Goal: Register for event/course

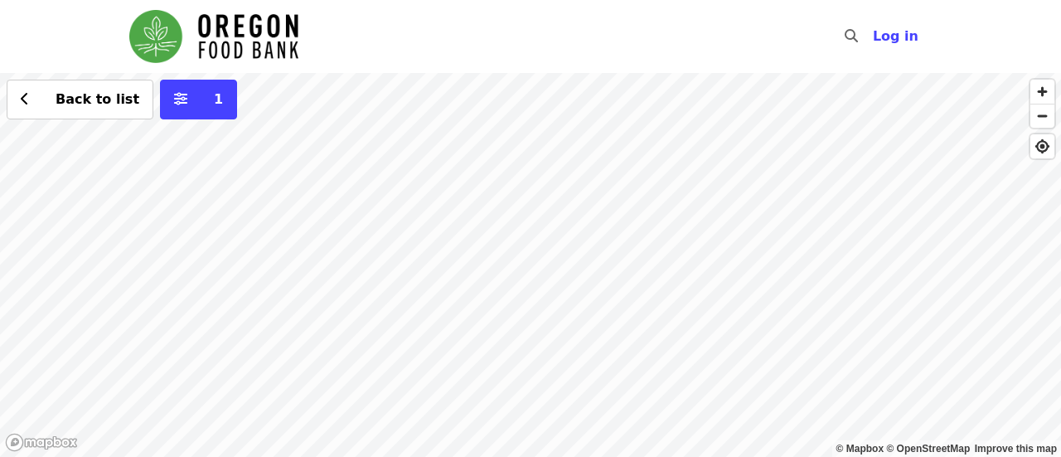
click at [588, 235] on div "Back to list 1" at bounding box center [530, 265] width 1061 height 384
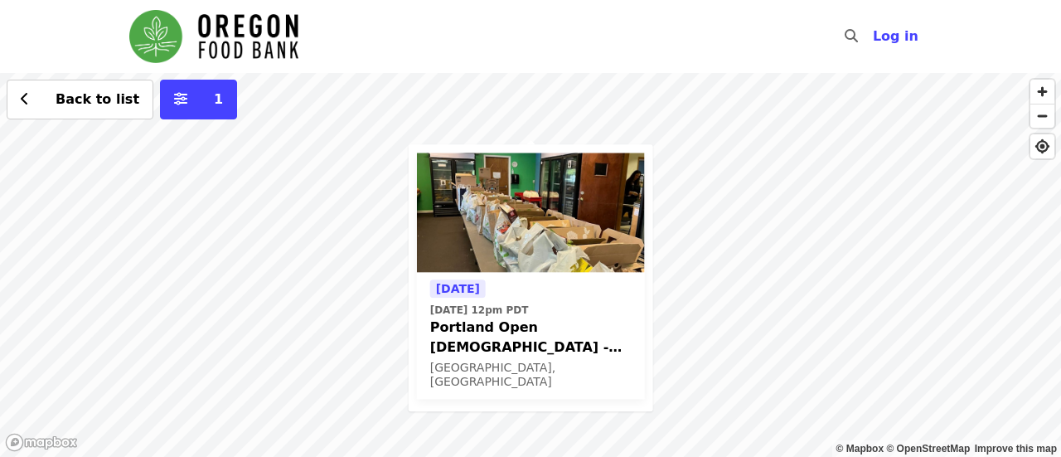
click at [525, 324] on span "Portland Open Bible - Partner Agency Support (16+)" at bounding box center [530, 337] width 201 height 40
click at [732, 336] on div "[DATE] [DATE] 12pm PDT Portland Open Bible - Partner Agency Support (16+) [GEOG…" at bounding box center [530, 265] width 1061 height 384
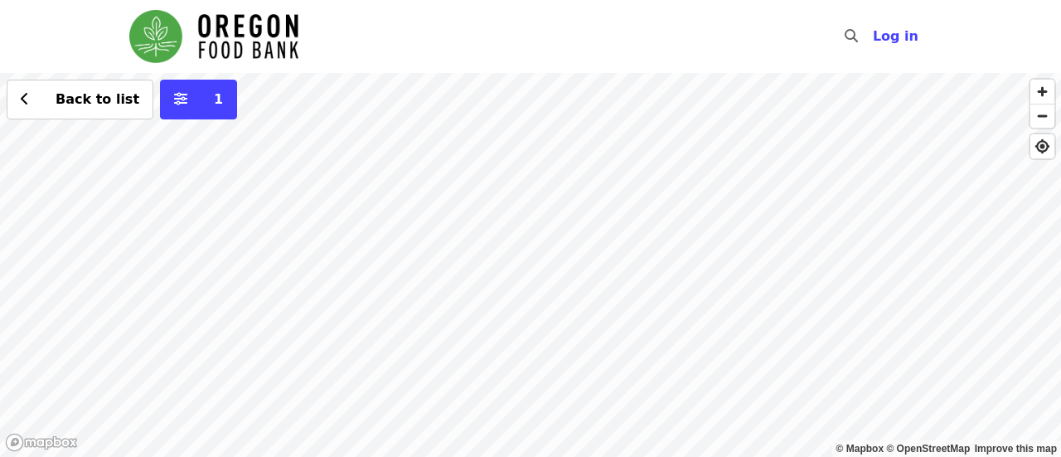
click at [605, 104] on div "Back to list 1" at bounding box center [530, 265] width 1061 height 384
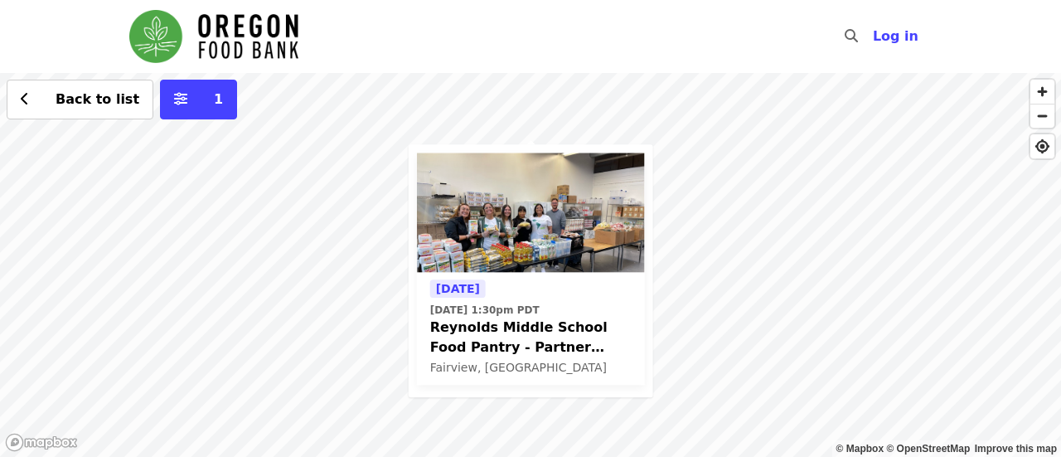
click at [539, 308] on time "[DATE] 1:30pm PDT" at bounding box center [484, 309] width 109 height 15
click at [674, 236] on div "[DATE] [DATE] 1:30pm PDT [PERSON_NAME] Middle School Food Pantry - Partner Agen…" at bounding box center [530, 265] width 1061 height 384
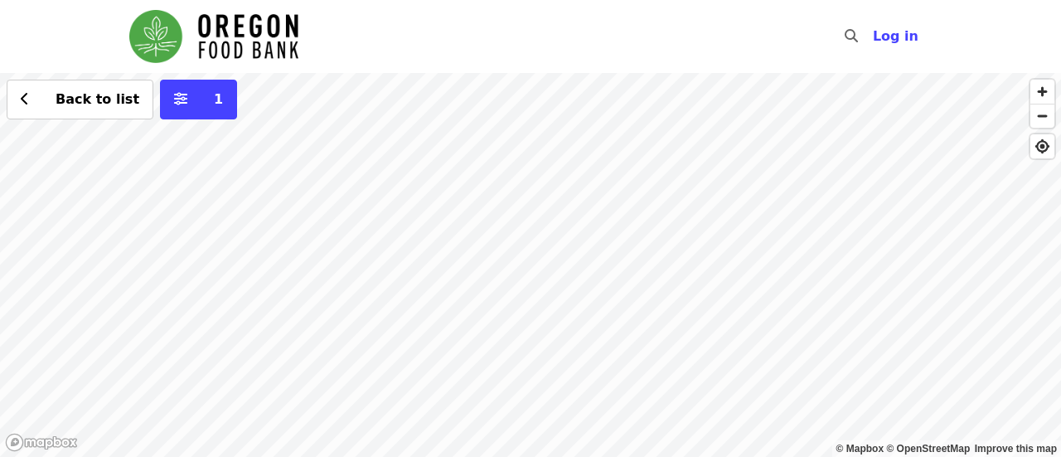
click at [394, 95] on div "Back to list 1" at bounding box center [530, 265] width 1061 height 384
click at [645, 356] on div "Back to list 1" at bounding box center [530, 265] width 1061 height 384
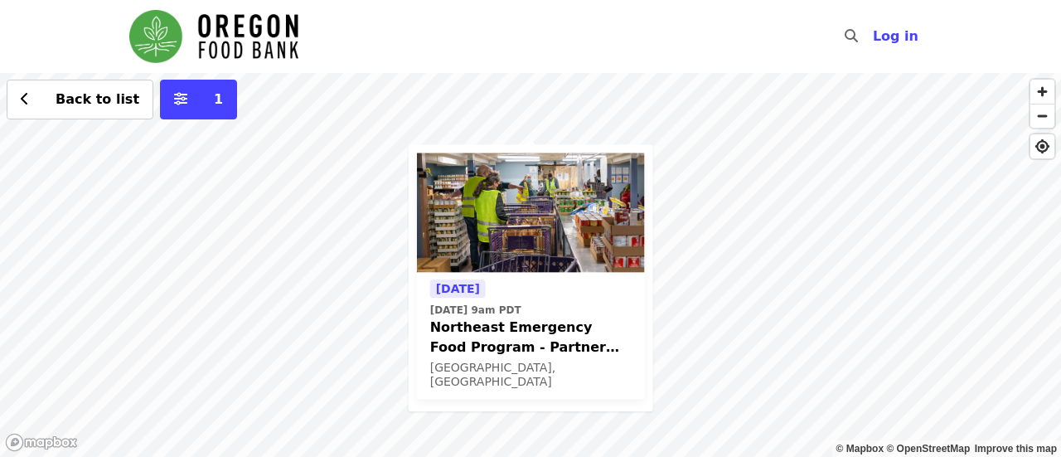
click at [561, 338] on span "Northeast Emergency Food Program - Partner Agency Support" at bounding box center [530, 337] width 201 height 40
click at [737, 120] on div "Tomorrow Sat, Aug 16 @ 9am PDT Northeast Emergency Food Program - Partner Agenc…" at bounding box center [530, 265] width 1061 height 384
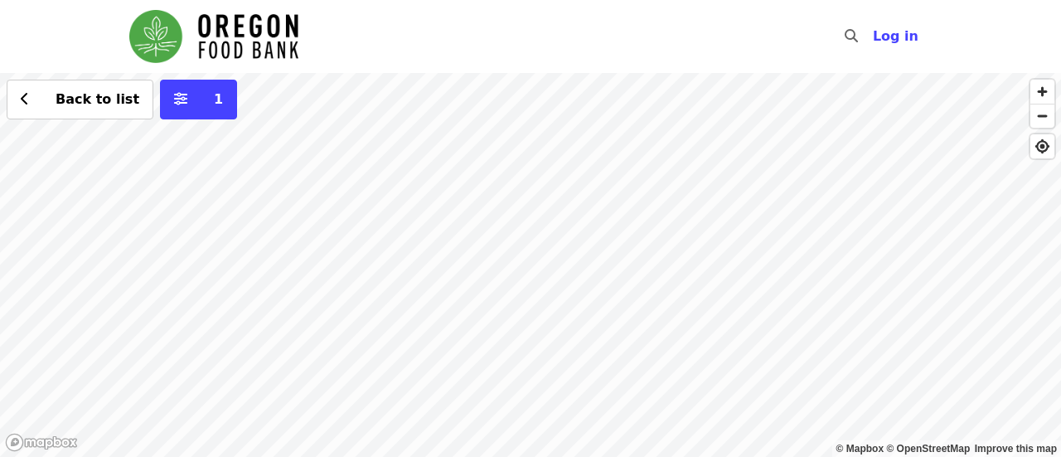
click at [470, 147] on div "Back to list 1" at bounding box center [530, 265] width 1061 height 384
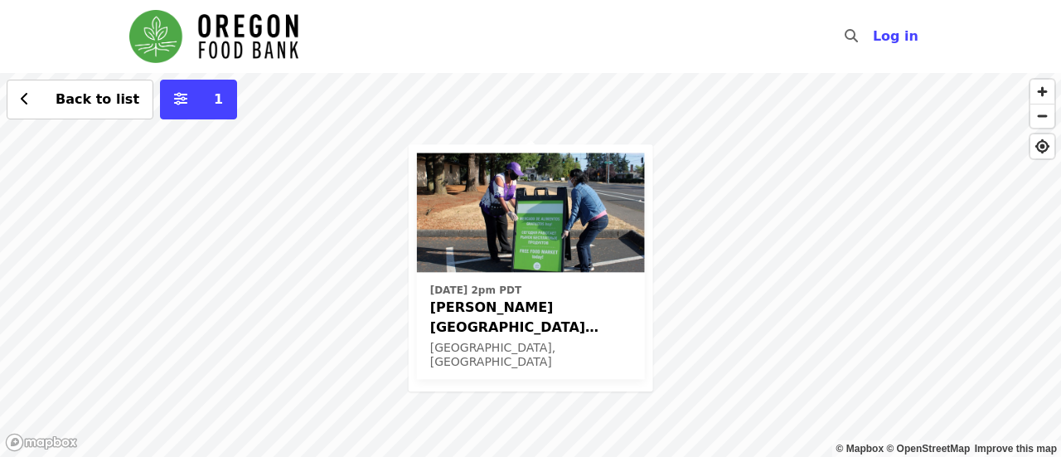
click at [500, 286] on time "Fri, Sep 19 @ 2pm PDT" at bounding box center [475, 290] width 91 height 15
click at [733, 215] on div "Fri, Sep 19 @ 2pm PDT Rigler Elementary School (Latino Network) - Free Food Mar…" at bounding box center [530, 265] width 1061 height 384
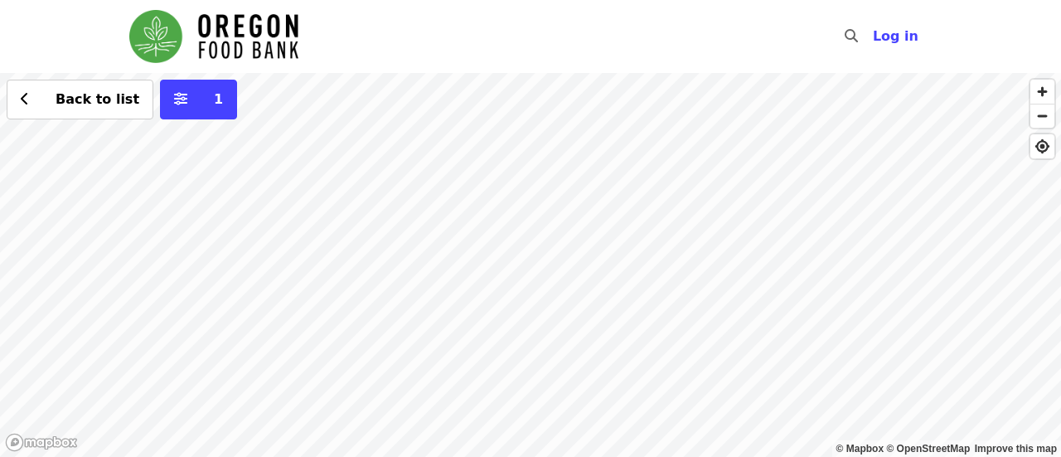
click at [986, 253] on div "Back to list 1" at bounding box center [530, 265] width 1061 height 384
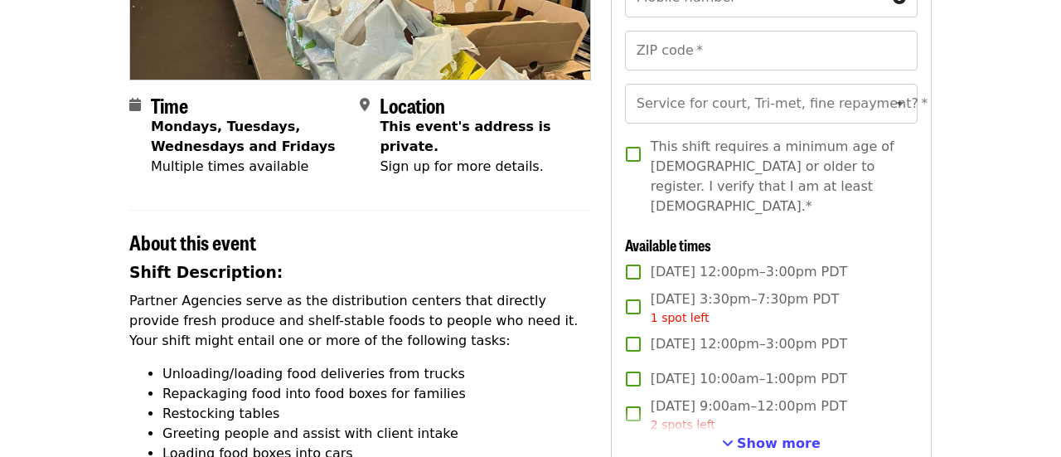
scroll to position [320, 0]
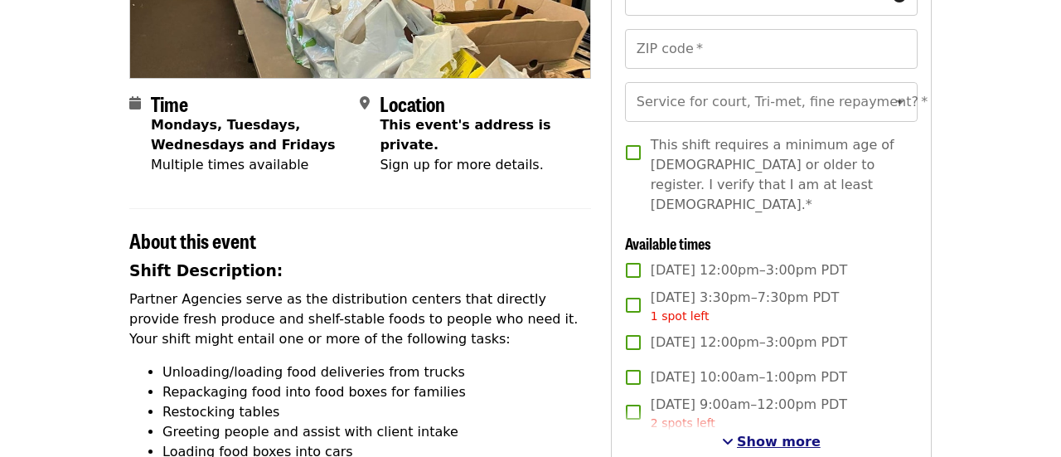
click at [733, 434] on span "See more timeslots" at bounding box center [728, 440] width 12 height 13
click at [737, 439] on span "Mon, Aug 25, 12:00pm–3:00pm PDT" at bounding box center [748, 449] width 197 height 20
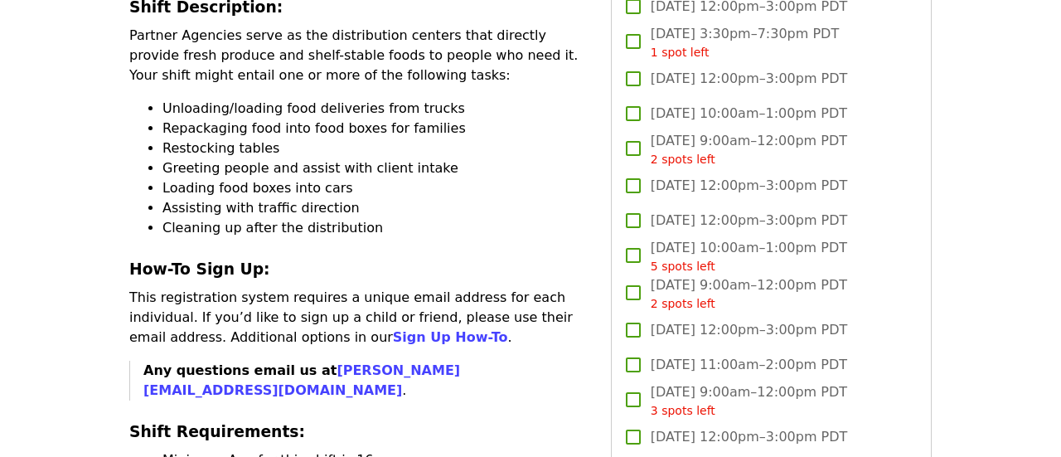
scroll to position [570, 0]
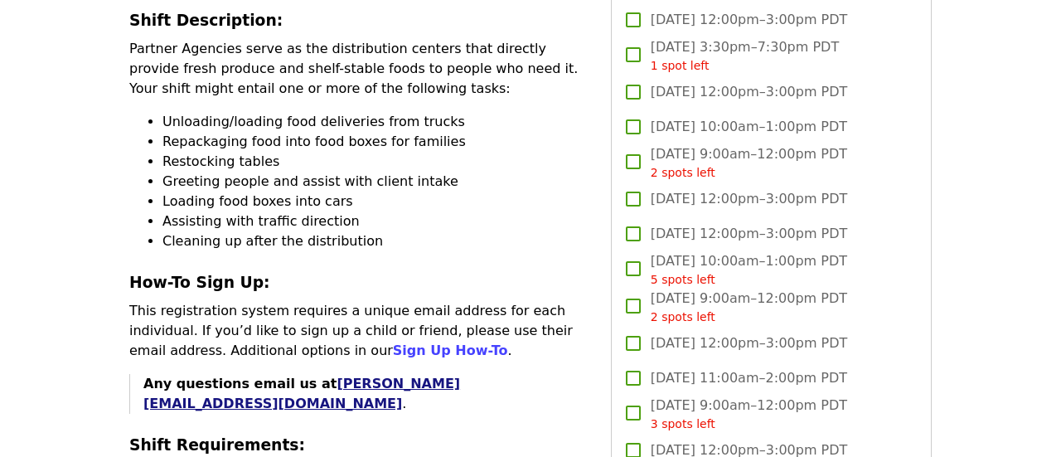
click at [409, 384] on link "kathleen@pobcpantry.com" at bounding box center [301, 393] width 317 height 36
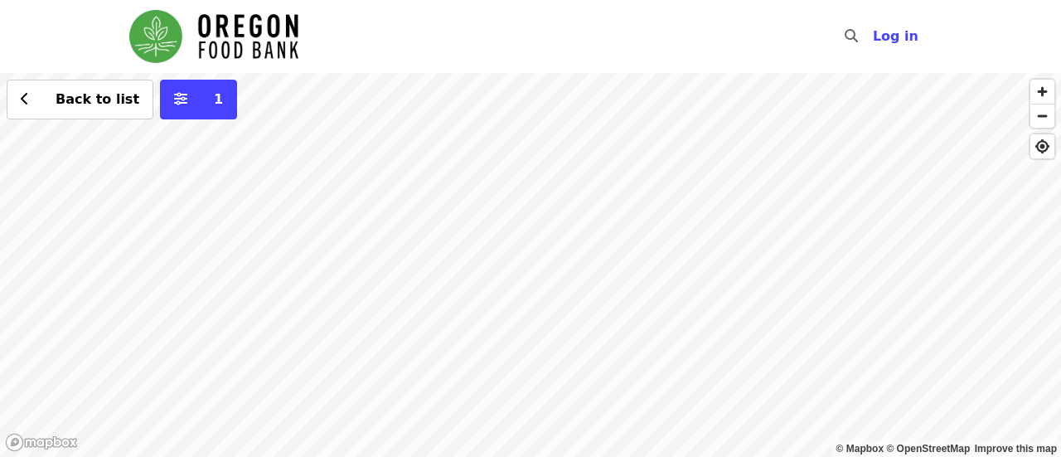
click at [582, 161] on div "Back to list 1" at bounding box center [530, 265] width 1061 height 384
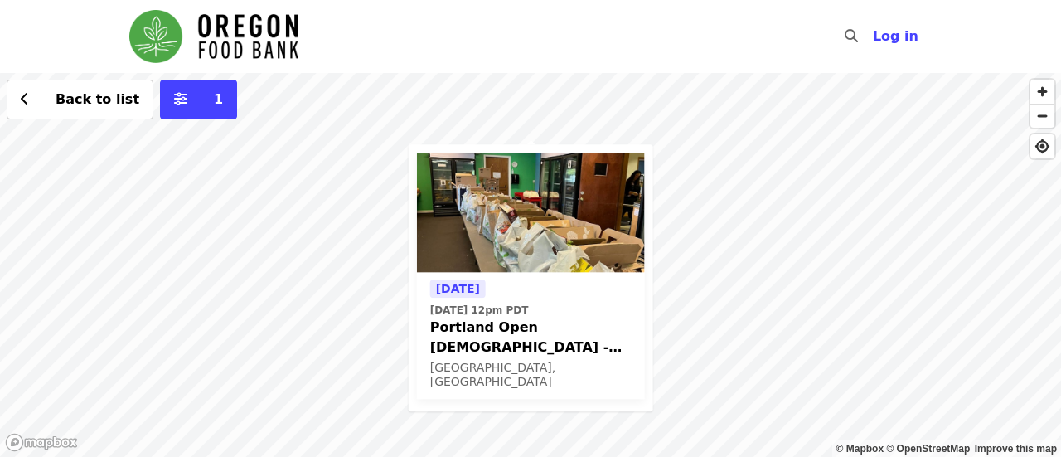
click at [746, 216] on div "[DATE] [DATE] 12pm PDT Portland Open Bible - Partner Agency Support (16+) [GEOG…" at bounding box center [530, 265] width 1061 height 384
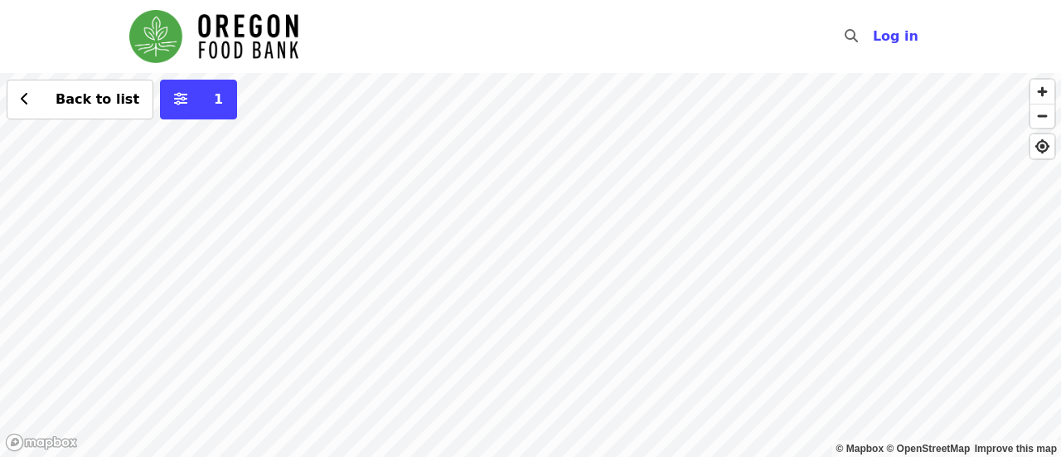
click at [511, 227] on div "Back to list 1" at bounding box center [530, 265] width 1061 height 384
click at [464, 205] on div "Back to list 1" at bounding box center [530, 265] width 1061 height 384
click at [387, 158] on div "Back to list 1" at bounding box center [530, 265] width 1061 height 384
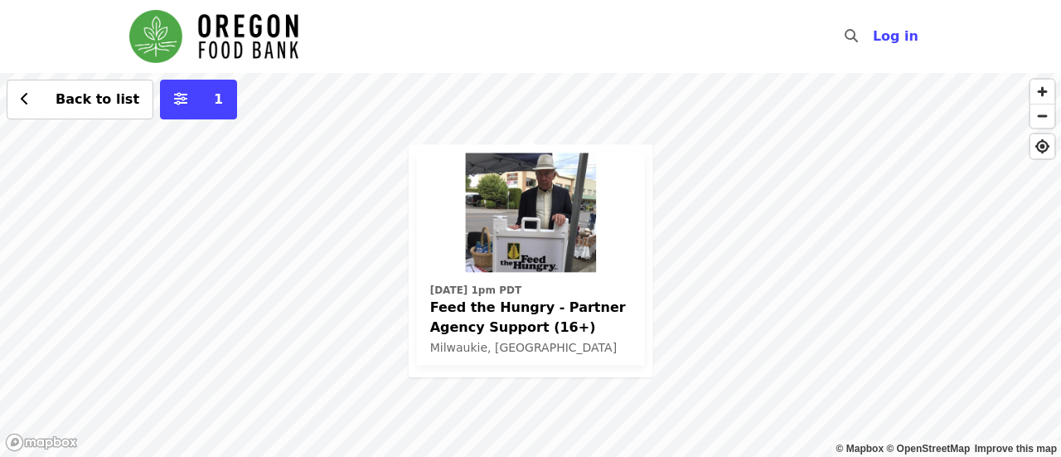
click at [554, 116] on div "[DATE] 1pm PDT Feed the Hungry - Partner Agency Support (16+) [GEOGRAPHIC_DATA]…" at bounding box center [530, 265] width 1061 height 384
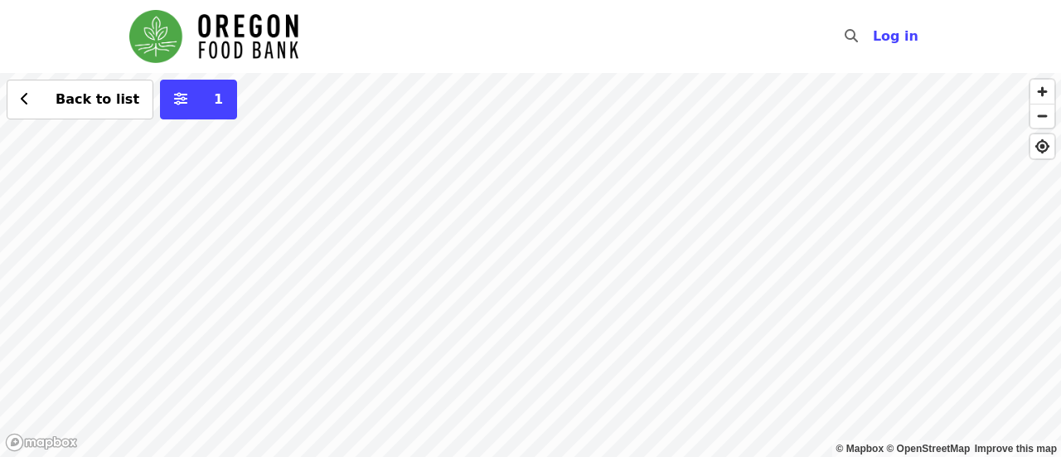
click at [687, 86] on div "Back to list 1" at bounding box center [530, 265] width 1061 height 384
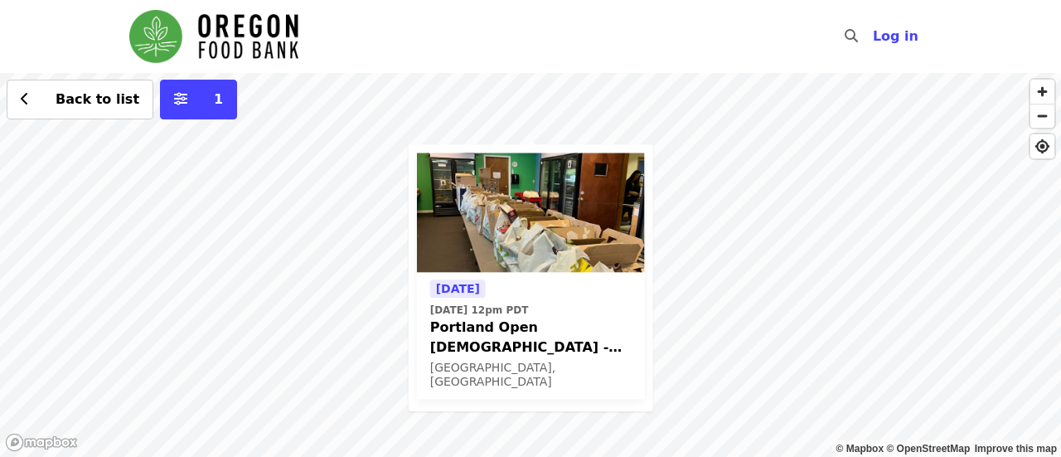
click at [631, 99] on div "[DATE] [DATE] 12pm PDT Portland Open Bible - Partner Agency Support (16+) [GEOG…" at bounding box center [530, 265] width 1061 height 384
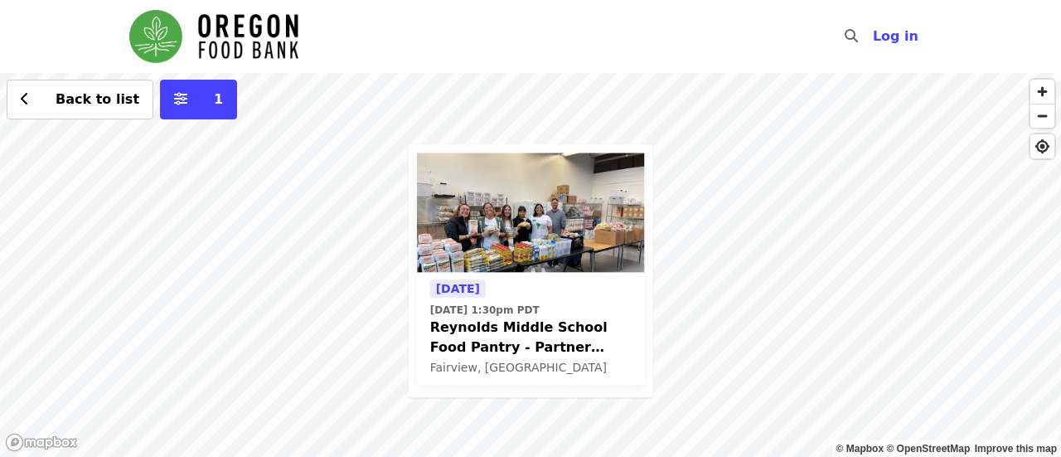
click at [697, 173] on div "[DATE] [DATE] 1:30pm PDT [PERSON_NAME] Middle School Food Pantry - Partner Agen…" at bounding box center [530, 265] width 1061 height 384
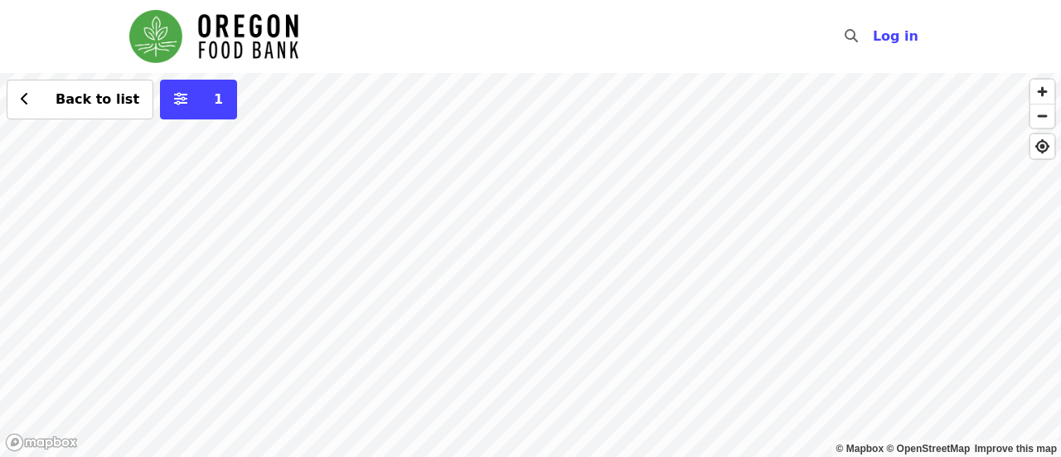
click at [391, 90] on div "Back to list 1" at bounding box center [530, 265] width 1061 height 384
click at [649, 398] on div "Back to list 1" at bounding box center [530, 265] width 1061 height 384
